Goal: Find specific page/section

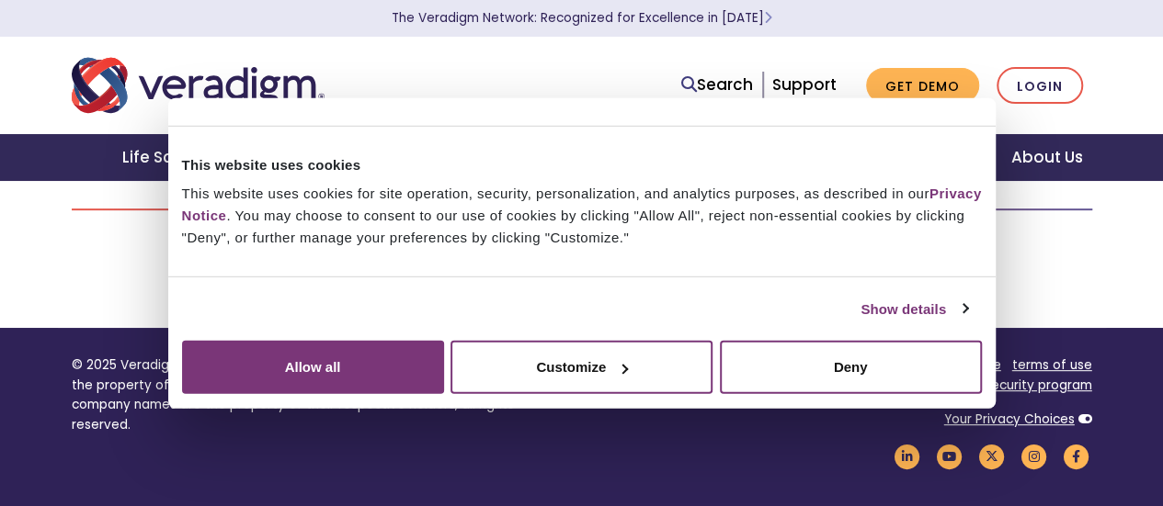
scroll to position [276, 0]
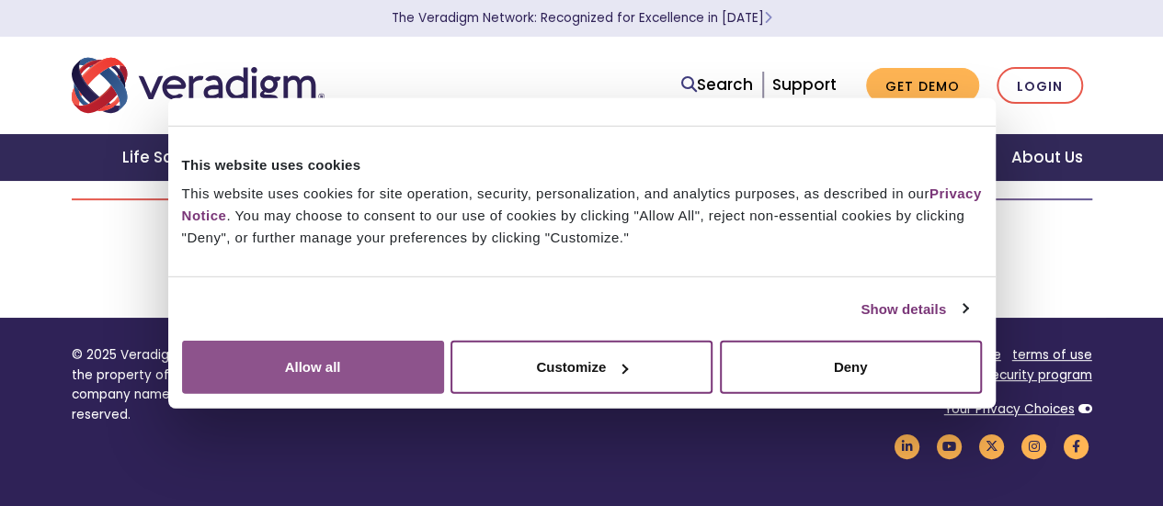
click at [444, 341] on button "Allow all" at bounding box center [313, 367] width 262 height 53
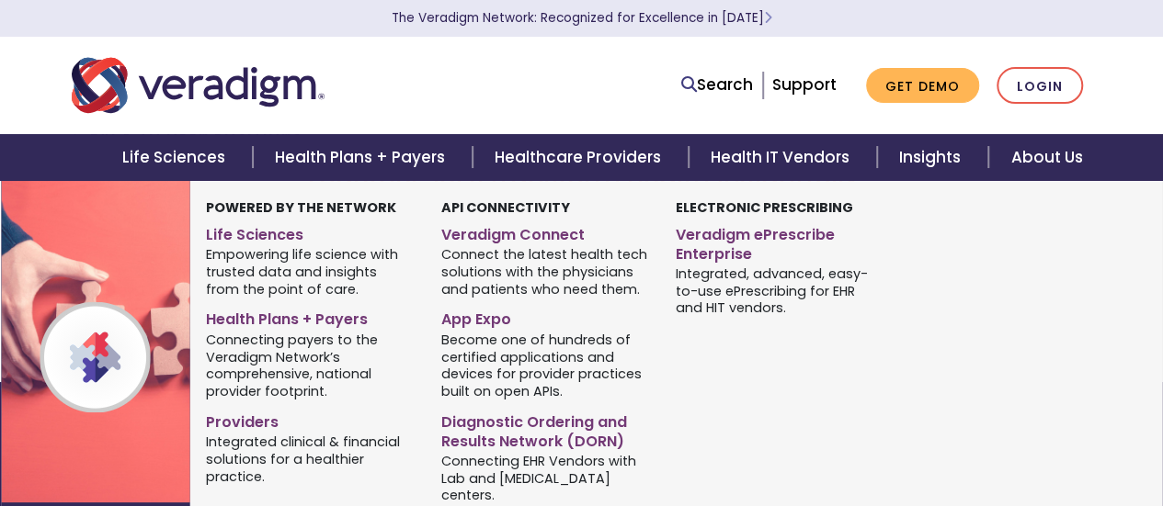
scroll to position [0, 0]
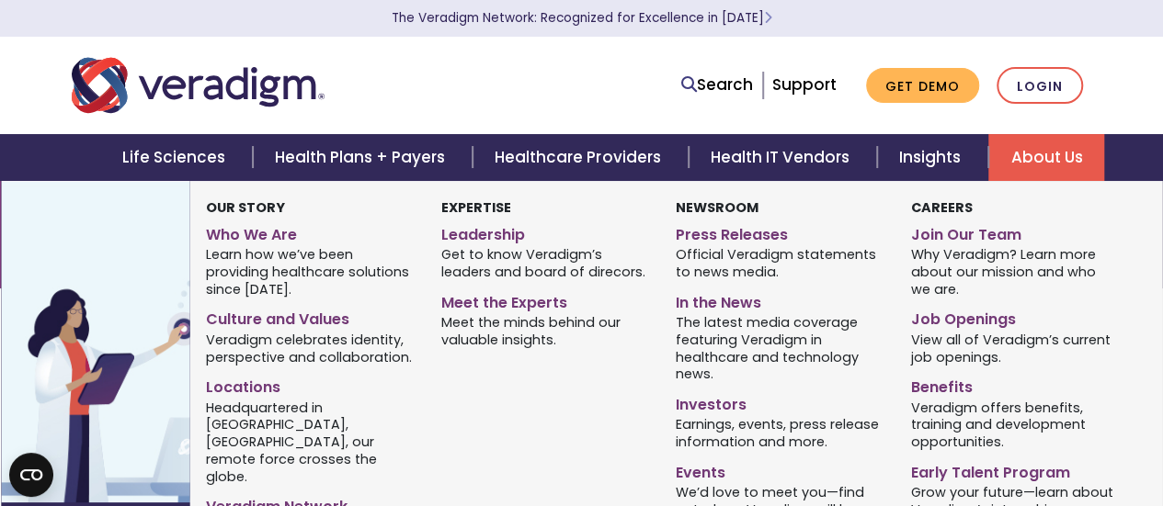
click at [1012, 174] on link "About Us" at bounding box center [1046, 157] width 116 height 47
click at [958, 322] on link "Job Openings" at bounding box center [1015, 316] width 208 height 27
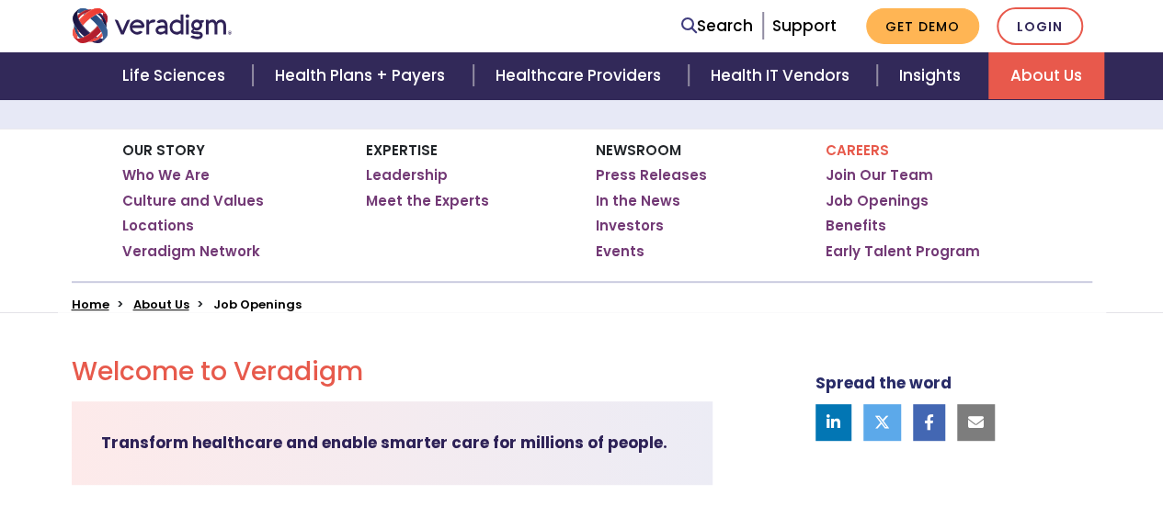
scroll to position [184, 0]
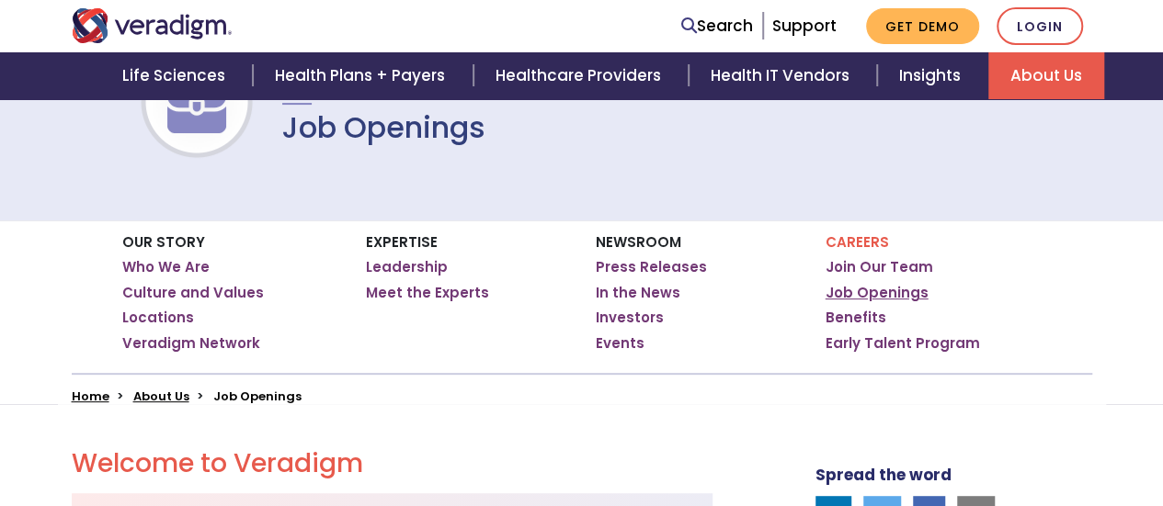
click at [885, 295] on link "Job Openings" at bounding box center [876, 293] width 103 height 18
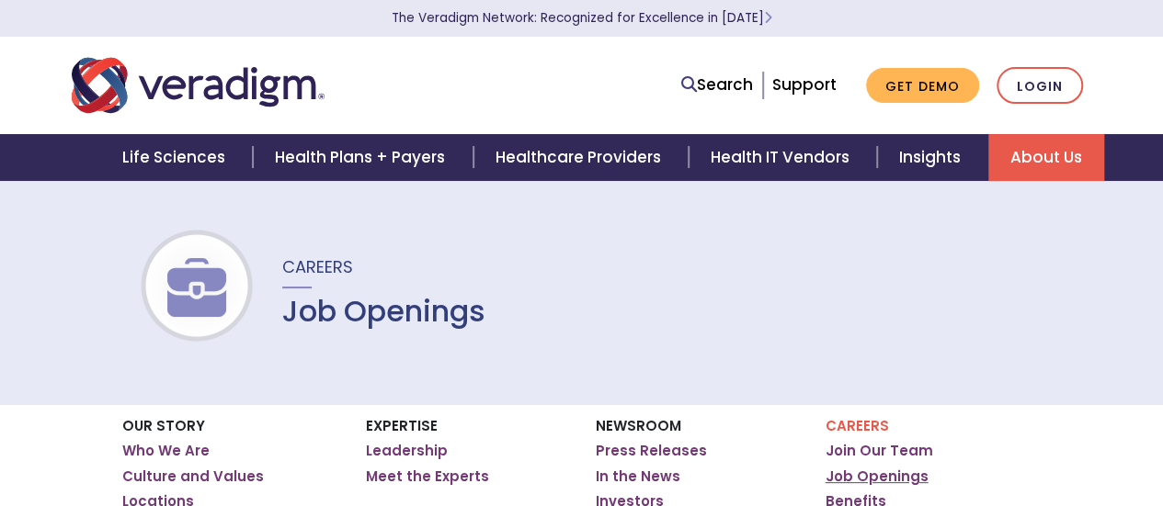
click at [869, 480] on link "Job Openings" at bounding box center [876, 477] width 103 height 18
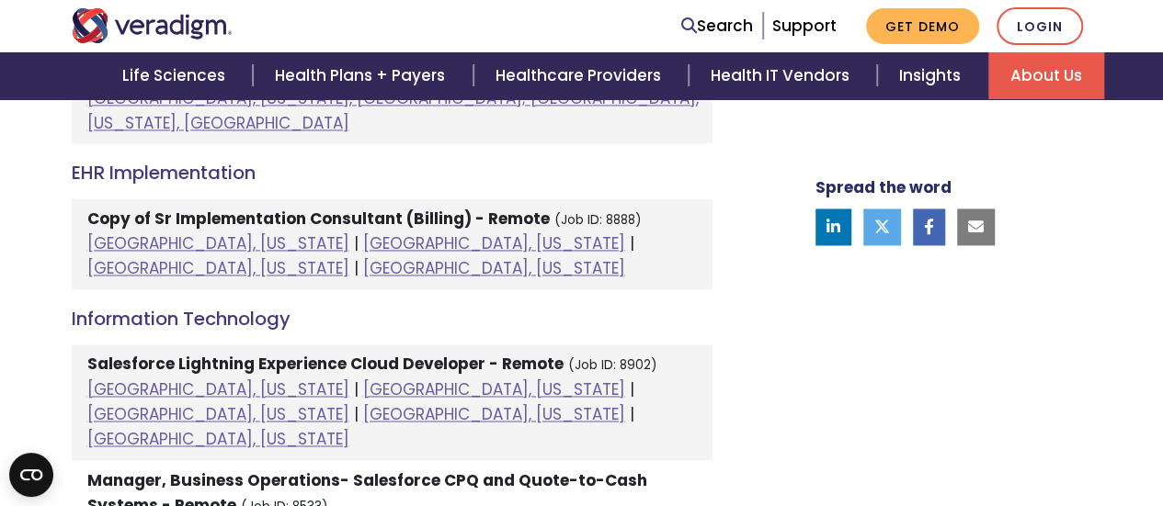
scroll to position [1379, 0]
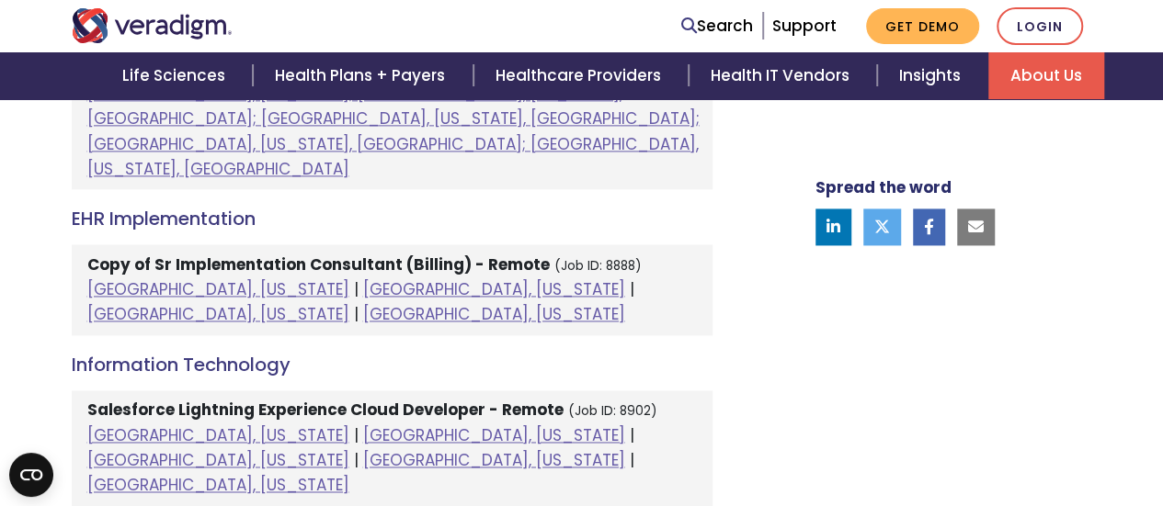
scroll to position [1103, 0]
